Goal: Information Seeking & Learning: Learn about a topic

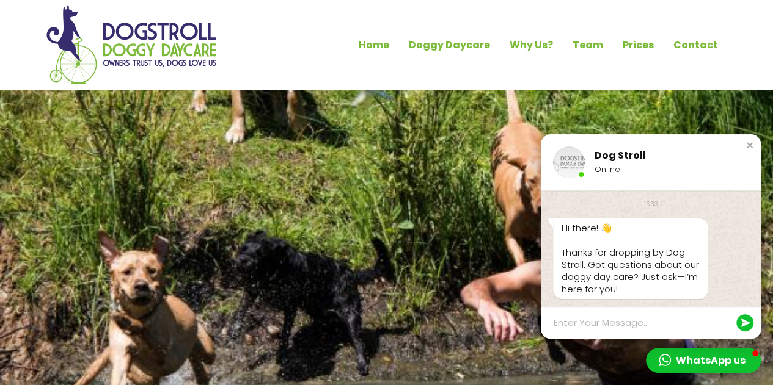
click at [478, 229] on div "Welcome to DogStroll" at bounding box center [386, 307] width 773 height 435
click at [596, 40] on link "Team" at bounding box center [588, 45] width 50 height 21
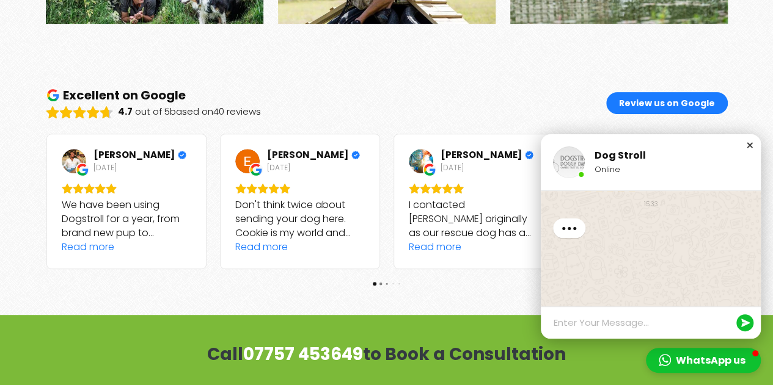
scroll to position [2669, 0]
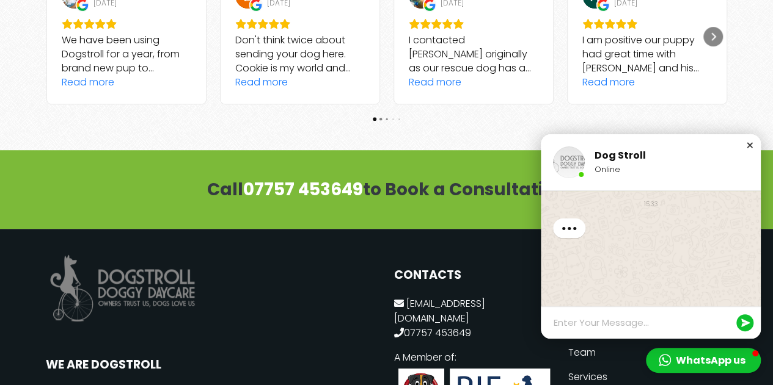
click at [754, 146] on div "Close chat window" at bounding box center [749, 145] width 12 height 12
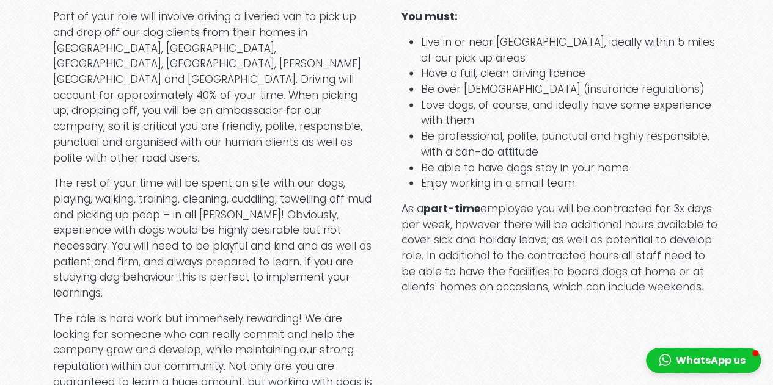
scroll to position [794, 0]
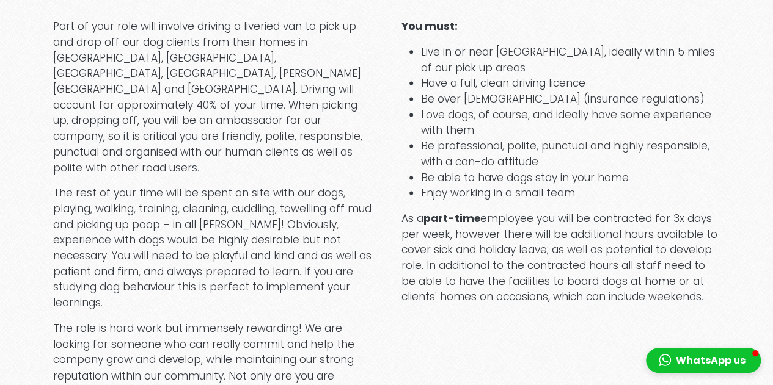
drag, startPoint x: 46, startPoint y: 40, endPoint x: 781, endPoint y: 349, distance: 796.9
click at [772, 349] on html "Skip to main content SP Main Menu - Single Home Doggy Daycare Why Us? Team Pric…" at bounding box center [386, 324] width 773 height 2237
copy div "Lore ip dolo sita cons adipisc elitsed d eiusmodt inc ut labo et dol magn ali e…"
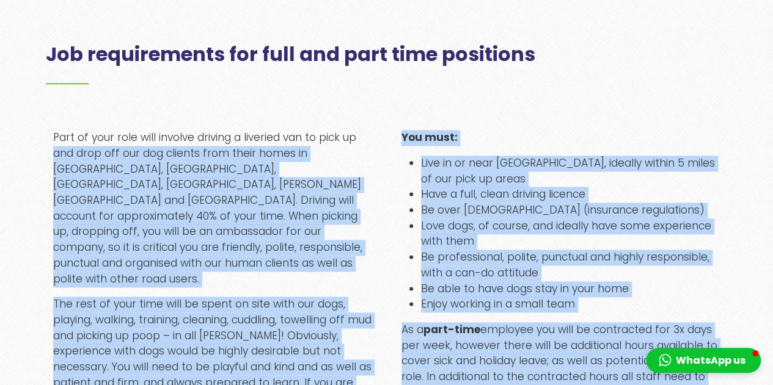
scroll to position [672, 0]
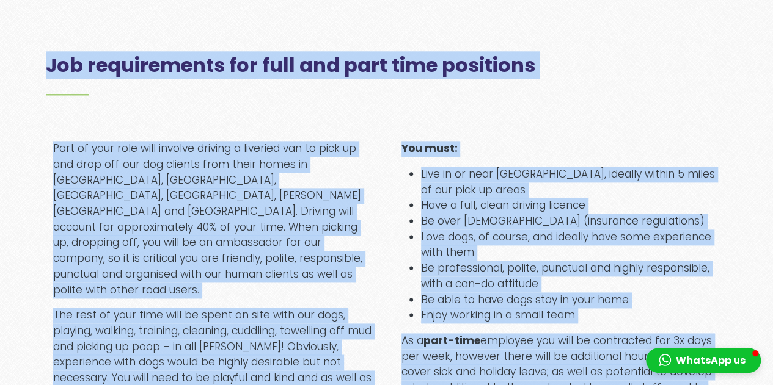
drag, startPoint x: 630, startPoint y: 333, endPoint x: 0, endPoint y: 43, distance: 693.1
click at [0, 43] on div "Our friendly doggy day-care company is looking to recruit a new team member. At…" at bounding box center [386, 310] width 773 height 1130
copy div "Lor ipsumdolorsi ame cons adi elit sedd eiusmodte Inci ut labo etdo magn aliqua…"
click at [395, 95] on h2 "Job requirements for full and part time positions" at bounding box center [387, 75] width 682 height 42
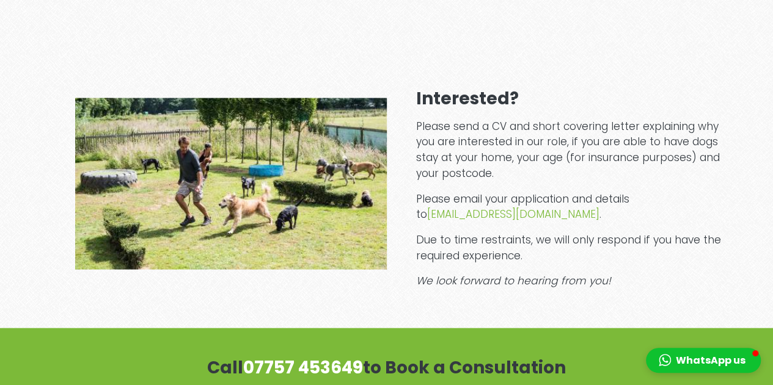
scroll to position [1222, 0]
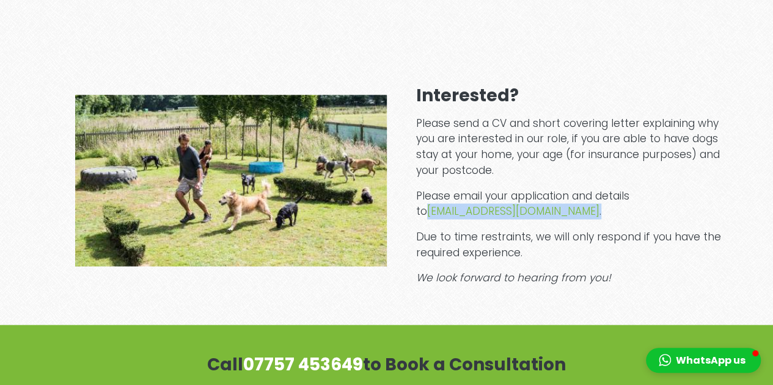
drag, startPoint x: 643, startPoint y: 186, endPoint x: 702, endPoint y: 204, distance: 61.3
click at [702, 204] on p "Please email your application and details to [EMAIL_ADDRESS][DOMAIN_NAME] ." at bounding box center [571, 204] width 311 height 31
copy p "[EMAIL_ADDRESS][DOMAIN_NAME] ."
click at [536, 203] on p "Please email your application and details to info@dog-stroll.co.uk ." at bounding box center [571, 204] width 311 height 31
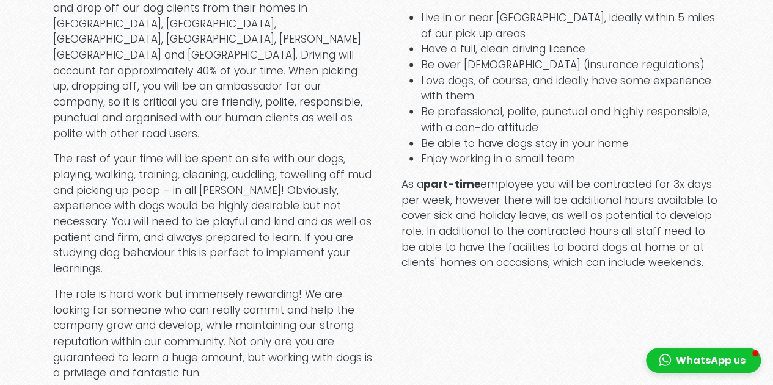
scroll to position [733, 0]
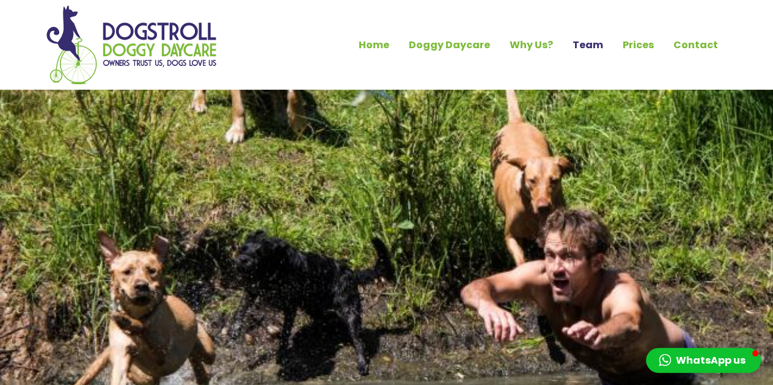
click at [592, 42] on link "Team" at bounding box center [588, 45] width 50 height 21
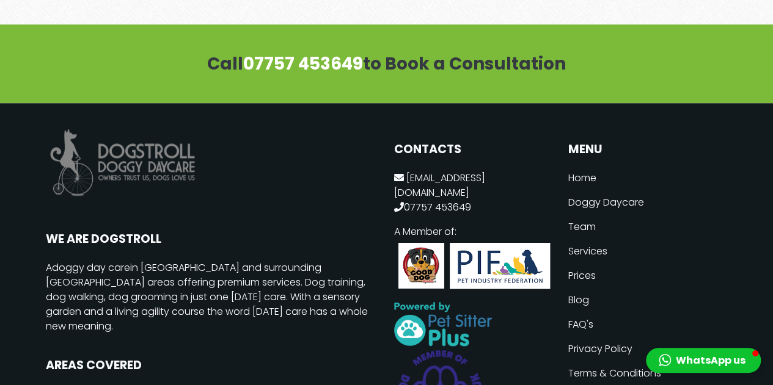
scroll to position [2790, 0]
